Goal: Find specific page/section: Find specific page/section

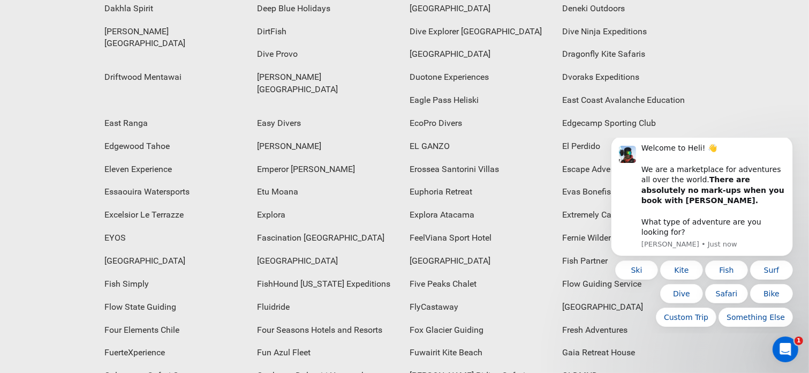
scroll to position [1327, 0]
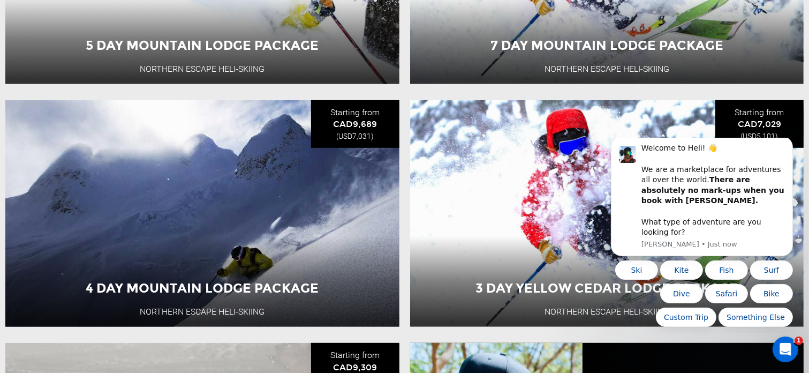
scroll to position [623, 0]
